Goal: Navigation & Orientation: Find specific page/section

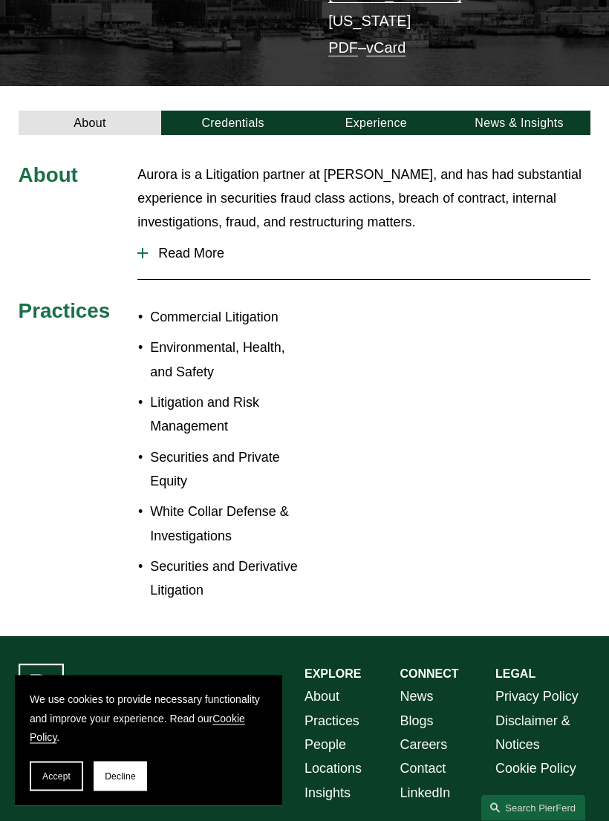
click at [182, 247] on span "Read More" at bounding box center [369, 255] width 443 height 16
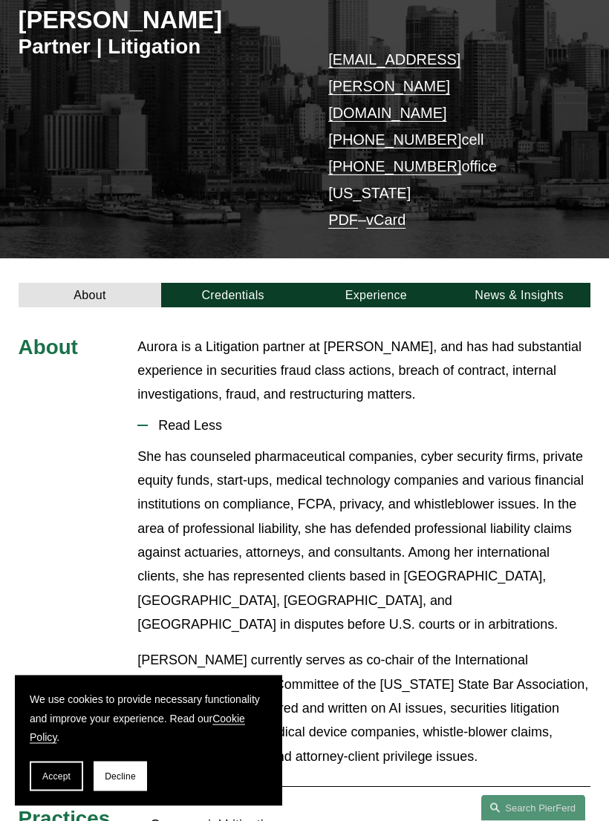
scroll to position [180, 0]
click at [241, 283] on link "Credentials" at bounding box center [232, 295] width 143 height 25
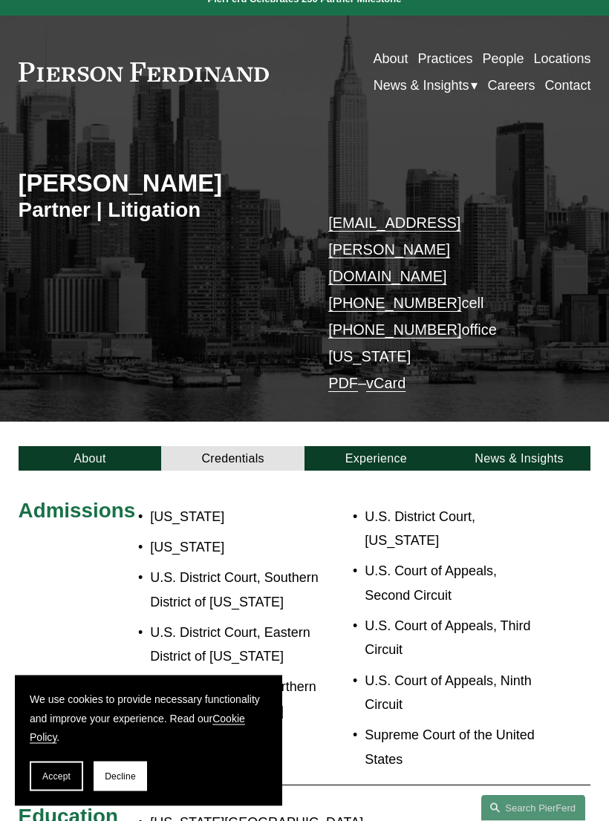
scroll to position [0, 0]
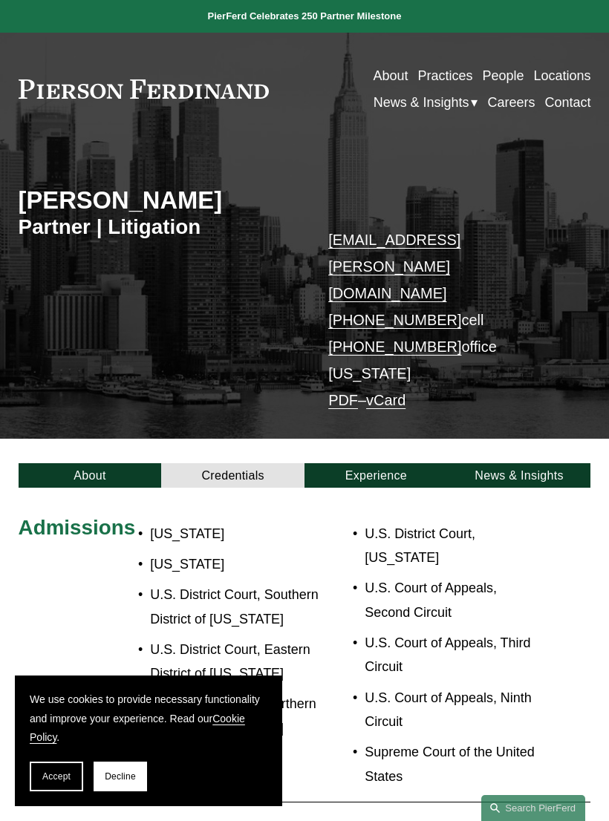
click at [394, 463] on link "Experience" at bounding box center [375, 475] width 143 height 25
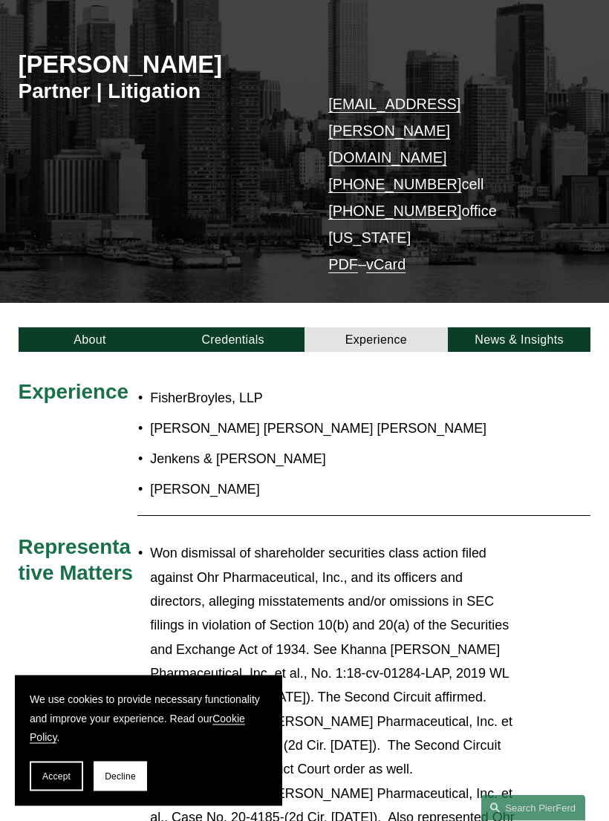
scroll to position [137, 0]
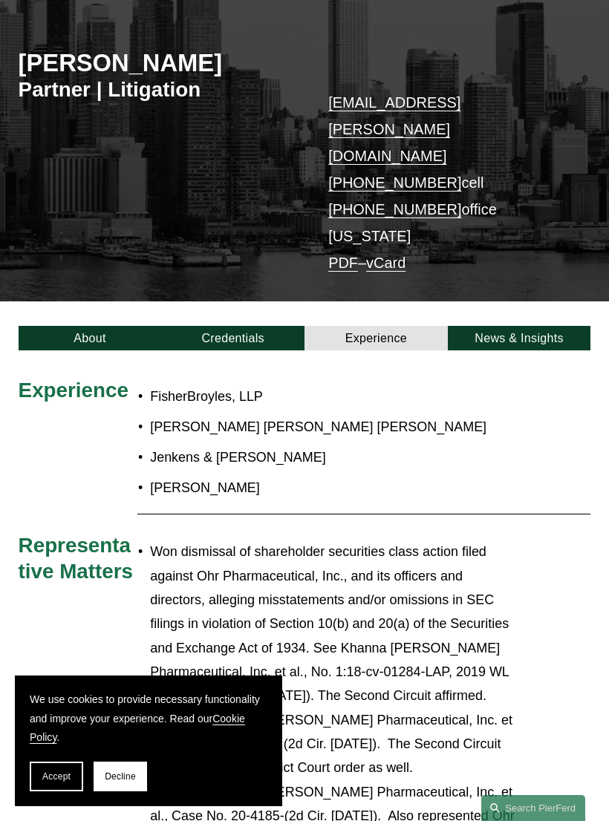
click at [544, 326] on link "News & Insights" at bounding box center [519, 338] width 143 height 25
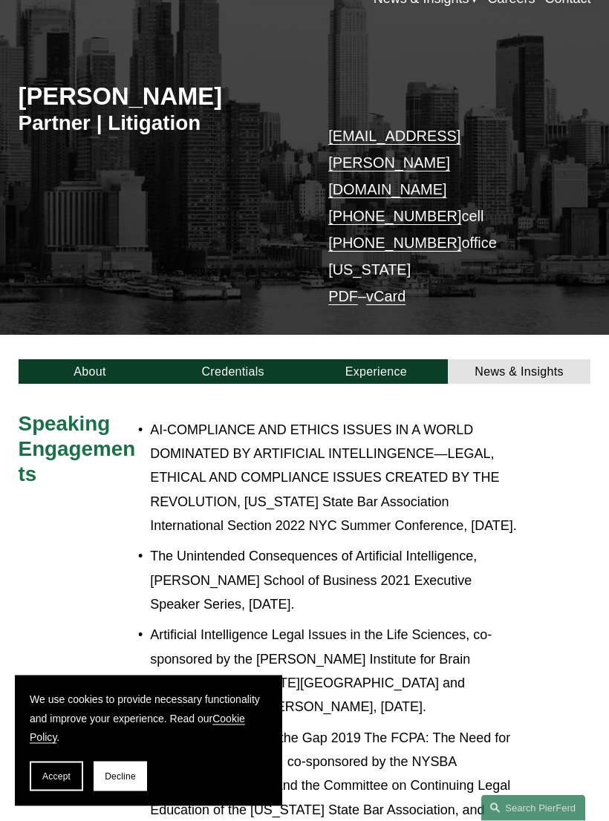
scroll to position [0, 0]
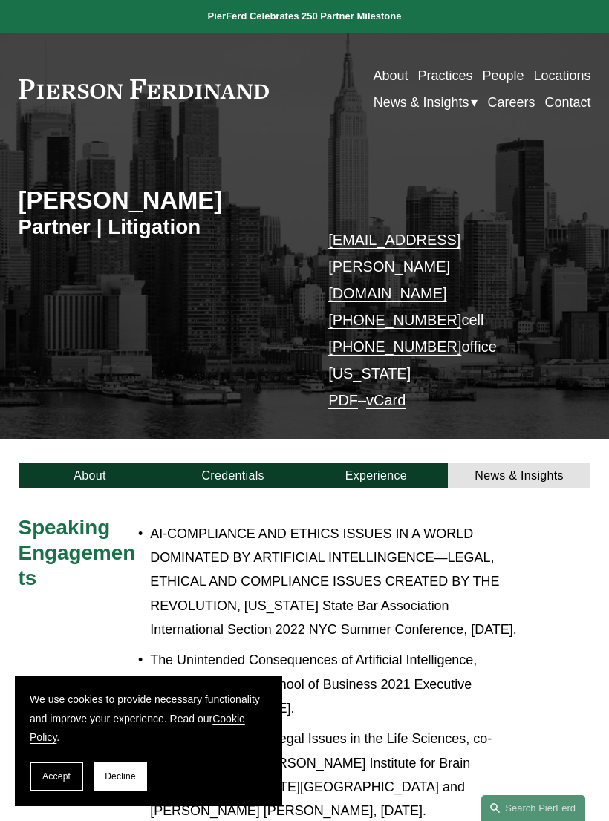
click at [0, 0] on div at bounding box center [0, 0] width 0 height 0
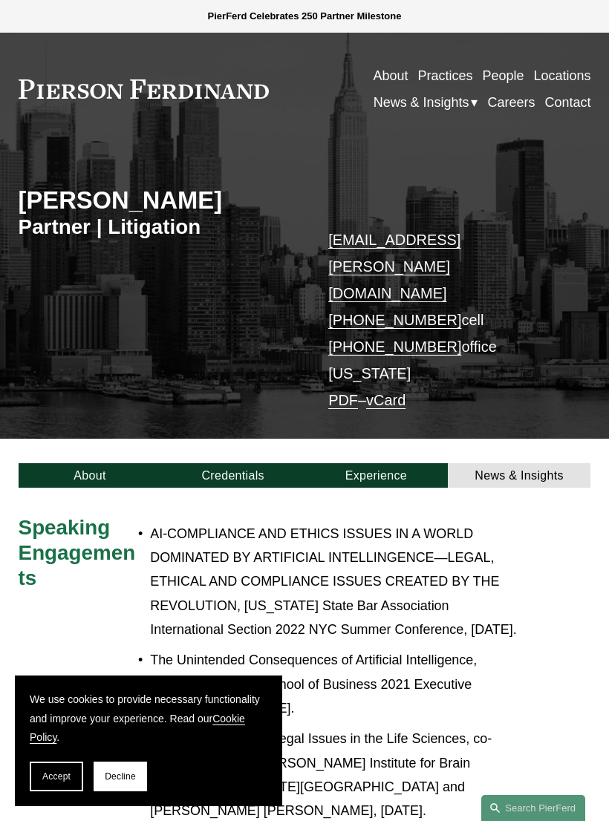
click at [127, 166] on link "About" at bounding box center [104, 163] width 111 height 42
click at [126, 170] on link "About" at bounding box center [104, 163] width 111 height 42
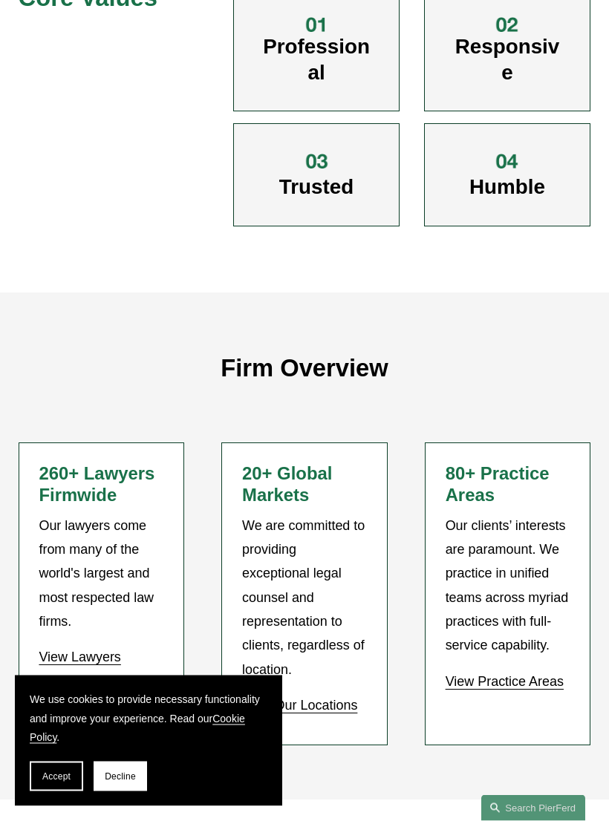
scroll to position [677, 0]
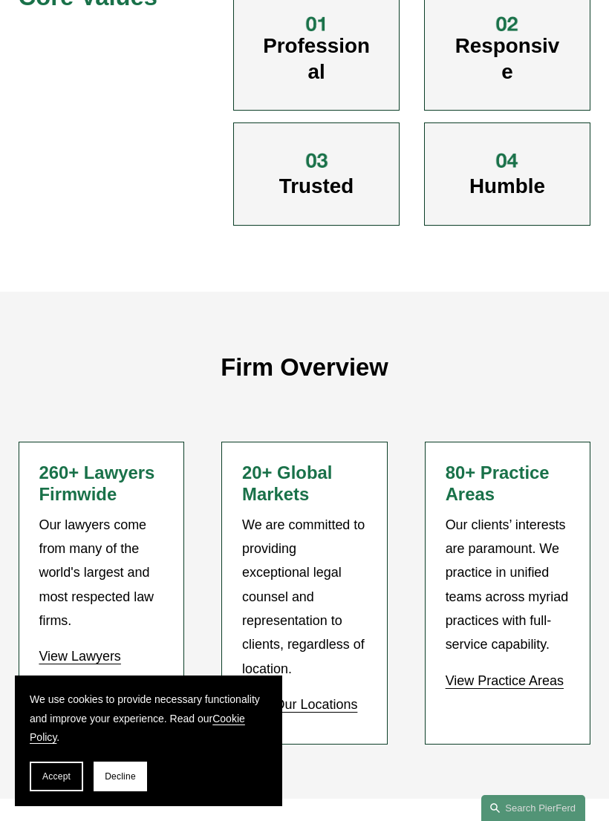
click at [91, 649] on link "View Lawyers" at bounding box center [80, 656] width 82 height 15
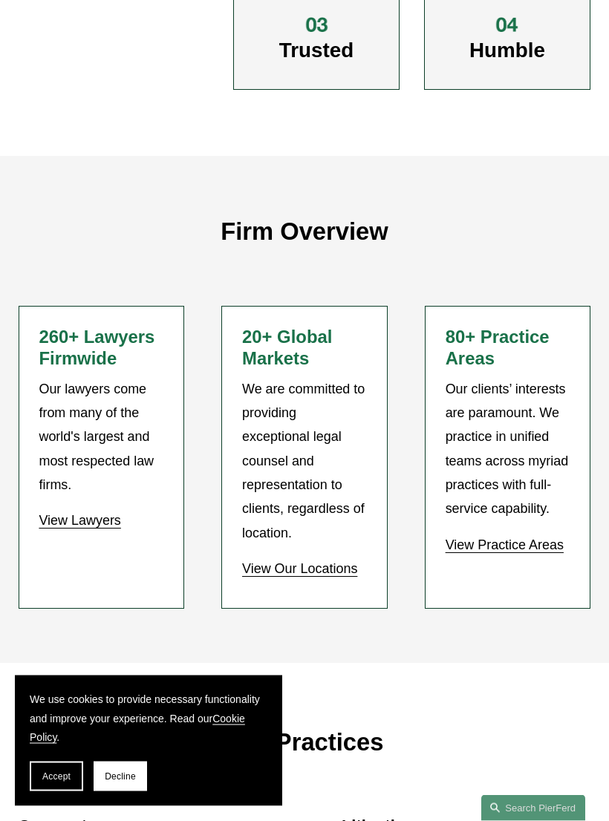
scroll to position [814, 0]
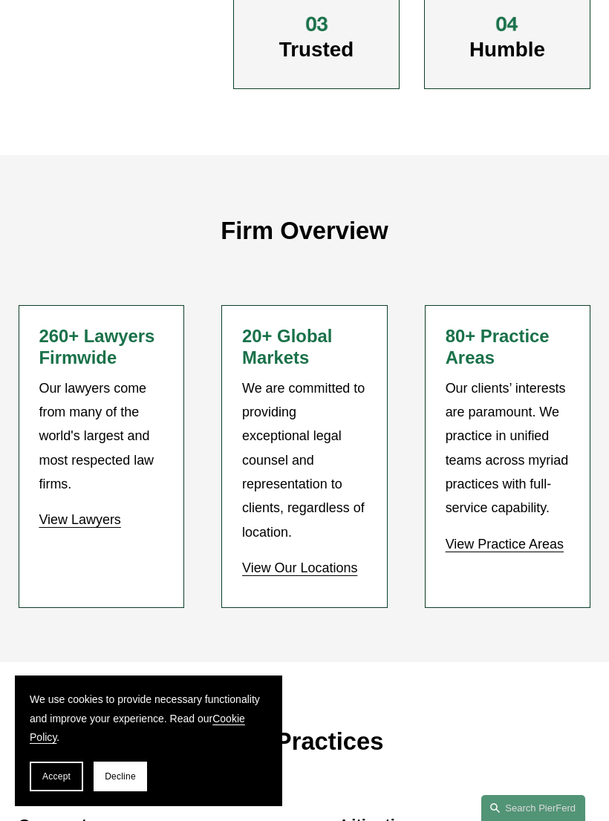
click at [85, 512] on link "View Lawyers" at bounding box center [80, 519] width 82 height 15
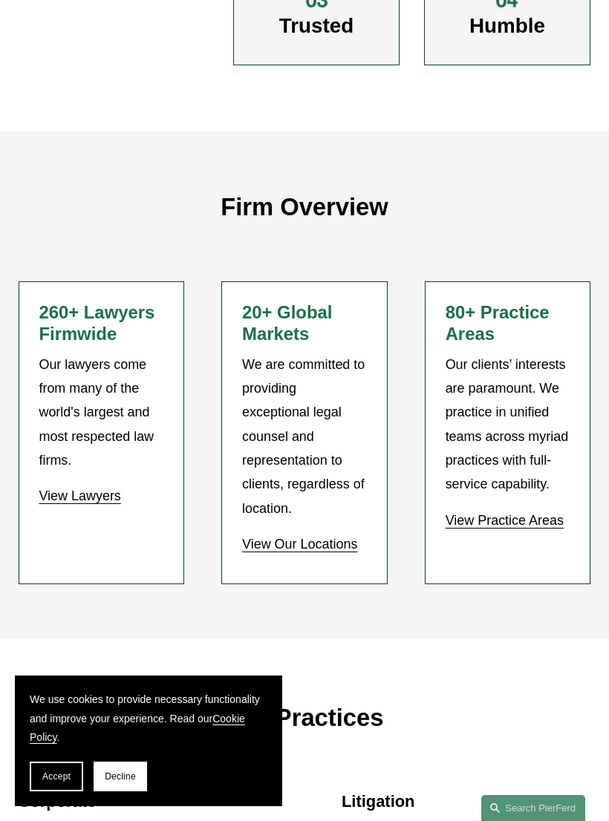
scroll to position [835, 0]
